Goal: Navigation & Orientation: Find specific page/section

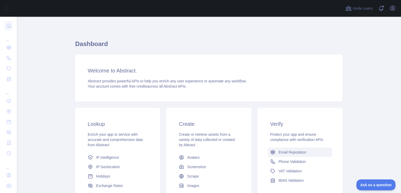
scroll to position [67, 0]
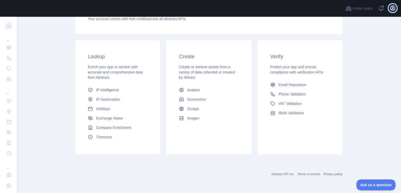
click at [391, 9] on icon "button" at bounding box center [392, 8] width 5 height 5
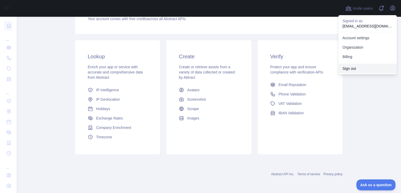
click at [348, 67] on button "Sign out" at bounding box center [367, 68] width 58 height 9
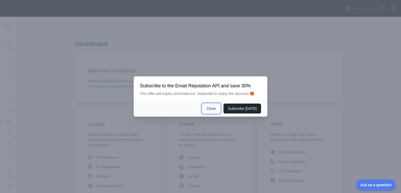
click at [213, 110] on button "Close" at bounding box center [211, 108] width 18 height 10
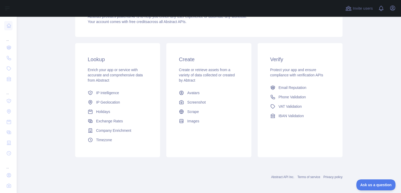
scroll to position [67, 0]
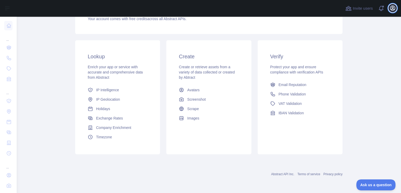
click at [393, 7] on icon "button" at bounding box center [392, 8] width 6 height 6
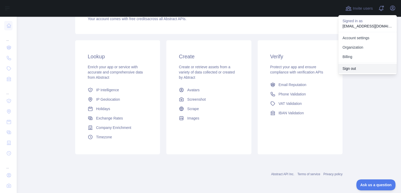
click at [347, 64] on button "Sign out" at bounding box center [367, 68] width 58 height 9
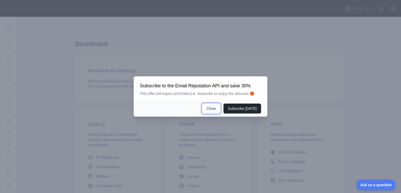
click at [213, 106] on button "Close" at bounding box center [211, 108] width 18 height 10
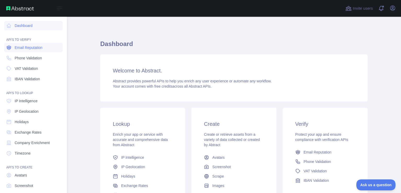
click at [21, 49] on span "Email Reputation" at bounding box center [29, 47] width 28 height 5
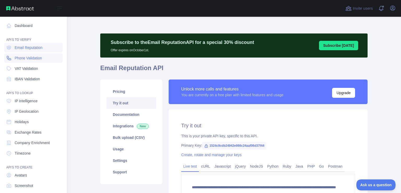
click at [20, 60] on span "Phone Validation" at bounding box center [28, 57] width 27 height 5
click at [20, 68] on span "VAT Validation" at bounding box center [26, 68] width 23 height 5
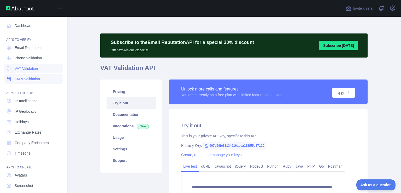
click at [21, 78] on span "IBAN Validation" at bounding box center [27, 78] width 25 height 5
click at [24, 102] on span "IP Intelligence" at bounding box center [26, 100] width 23 height 5
click at [24, 111] on span "IP Geolocation" at bounding box center [27, 111] width 24 height 5
click at [22, 120] on span "Holidays" at bounding box center [22, 121] width 14 height 5
click at [22, 134] on span "Exchange Rates" at bounding box center [28, 131] width 27 height 5
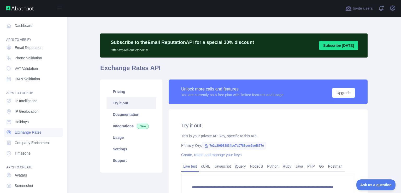
scroll to position [27, 0]
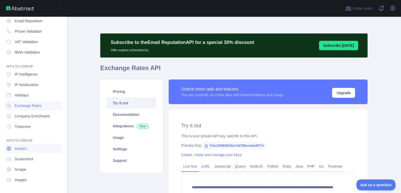
click at [22, 149] on span "Avatars" at bounding box center [21, 148] width 12 height 5
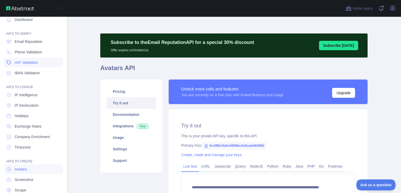
scroll to position [5, 0]
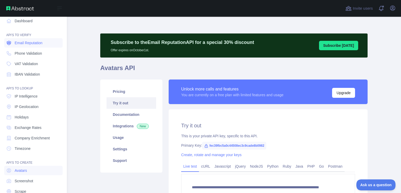
click at [34, 45] on span "Email Reputation" at bounding box center [29, 42] width 28 height 5
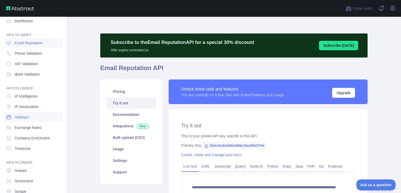
scroll to position [27, 0]
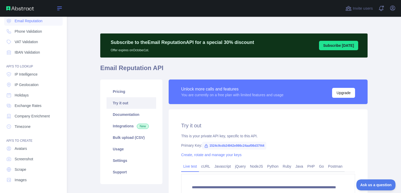
click at [61, 7] on icon at bounding box center [59, 8] width 6 height 6
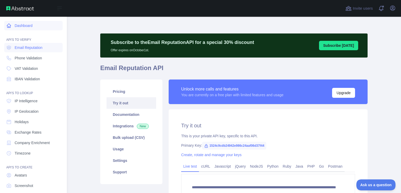
click at [28, 27] on link "Dashboard" at bounding box center [33, 25] width 58 height 9
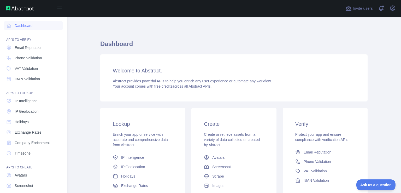
click at [132, 95] on div "Welcome to Abstract. Abstract provides powerful APIs to help you enrich any use…" at bounding box center [233, 77] width 267 height 47
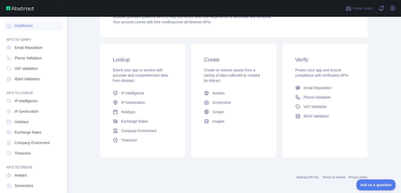
scroll to position [91, 0]
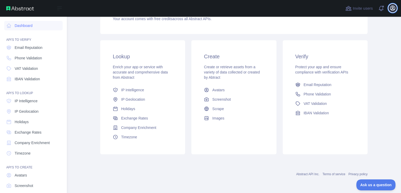
click at [394, 8] on icon "button" at bounding box center [392, 8] width 6 height 6
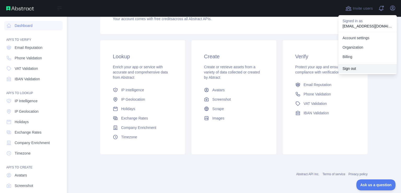
click at [349, 67] on button "Sign out" at bounding box center [367, 68] width 58 height 9
